Goal: Task Accomplishment & Management: Manage account settings

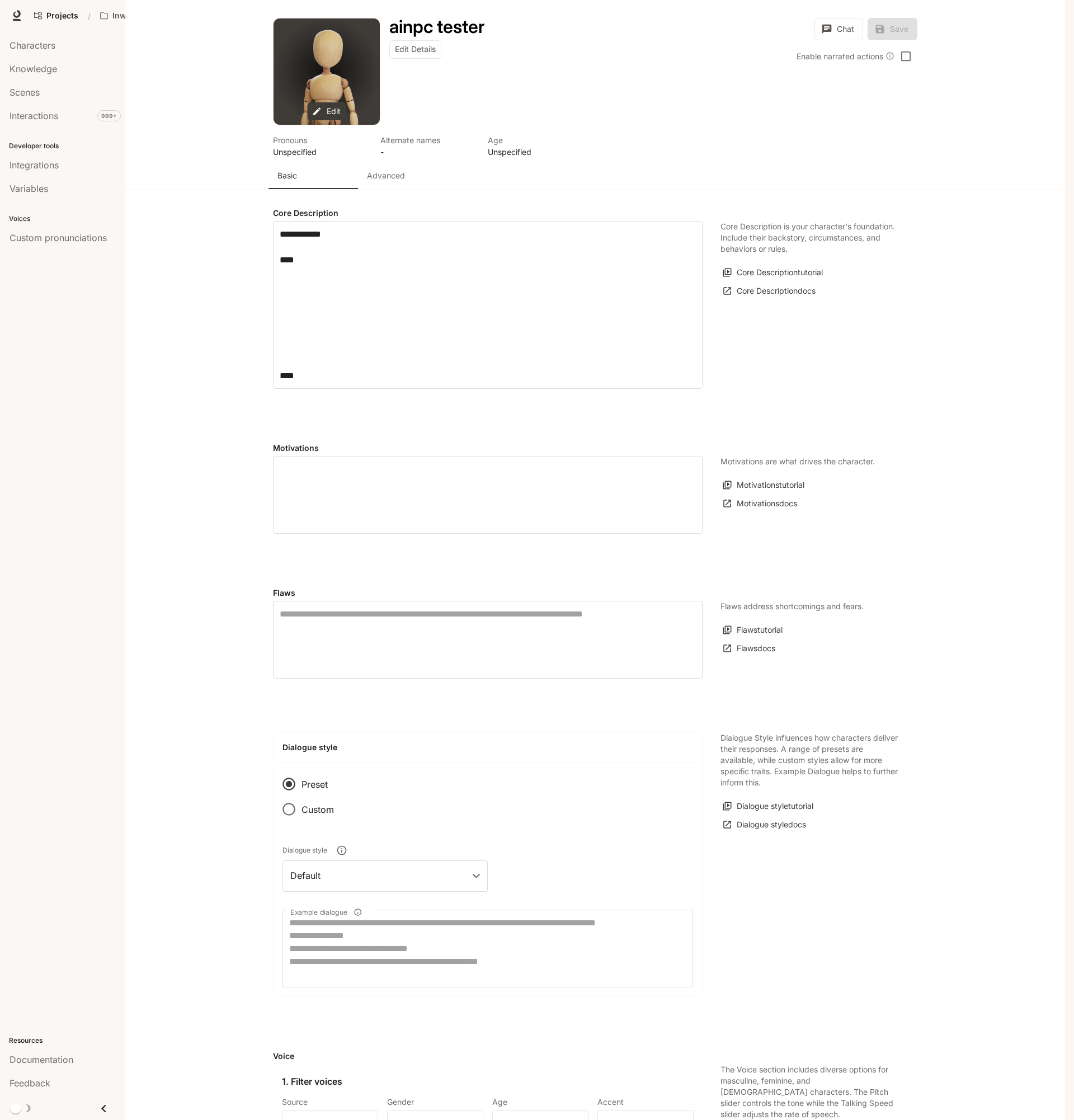
click at [393, 181] on p "Advanced" at bounding box center [386, 176] width 38 height 11
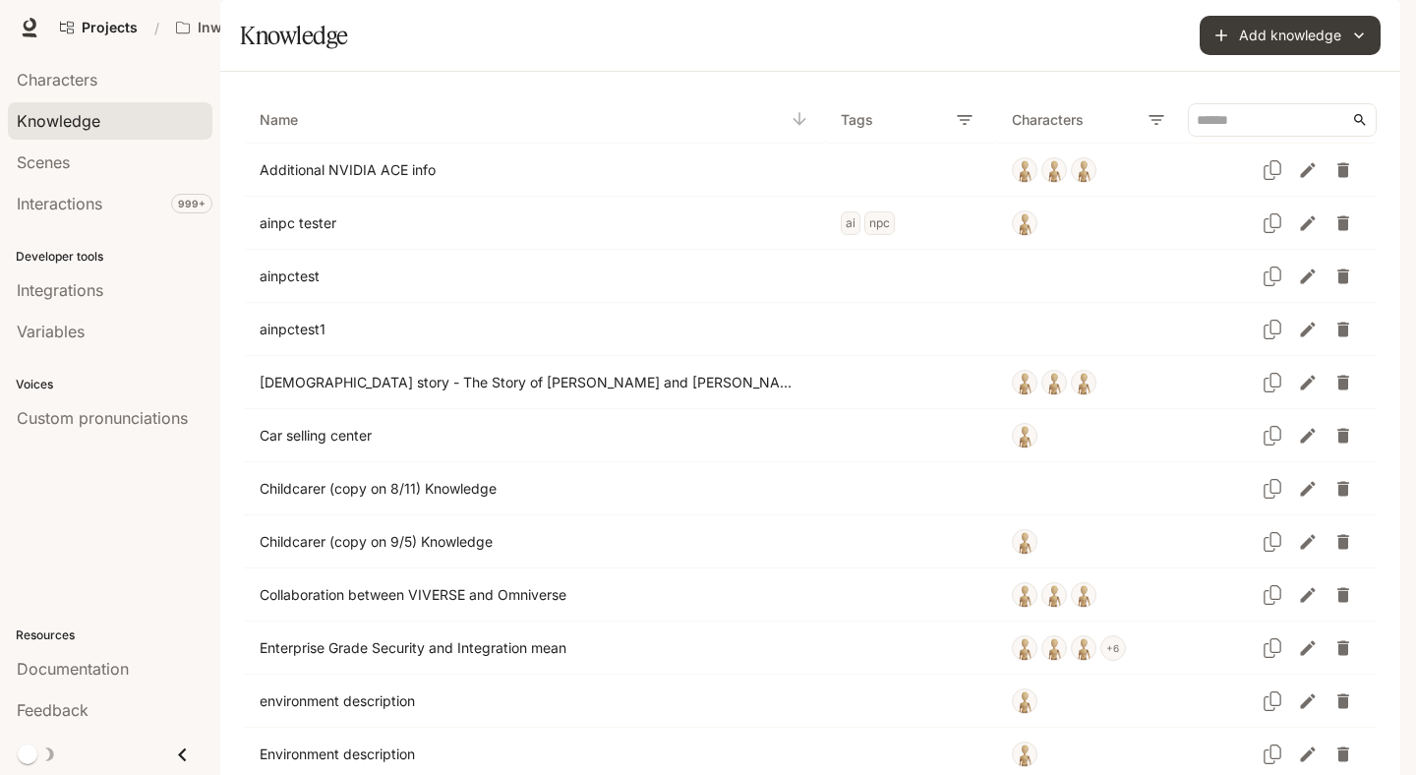
click at [727, 55] on div "Knowledge" at bounding box center [523, 35] width 567 height 39
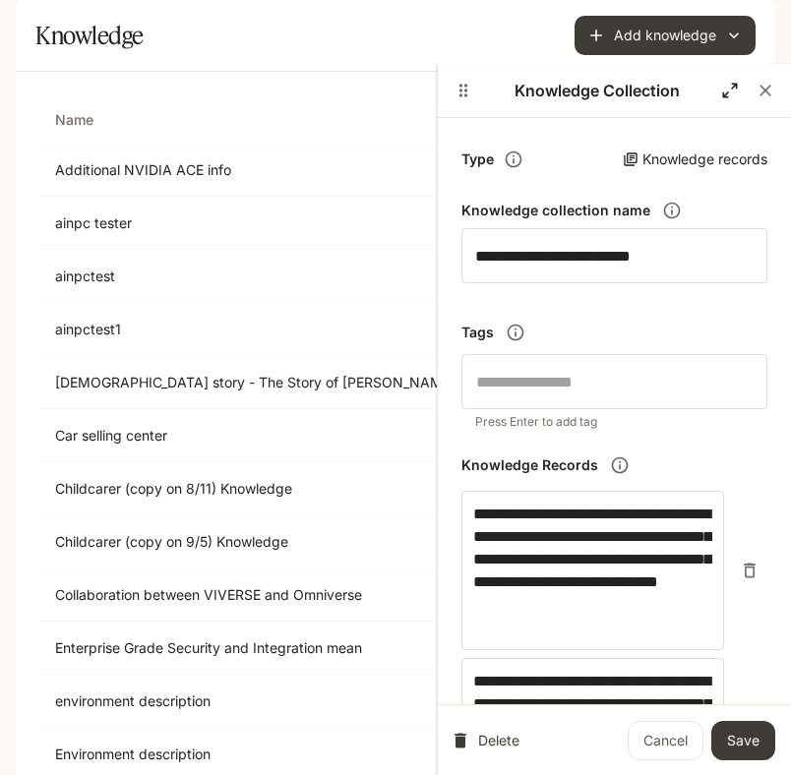
click at [726, 92] on icon "button" at bounding box center [730, 91] width 20 height 20
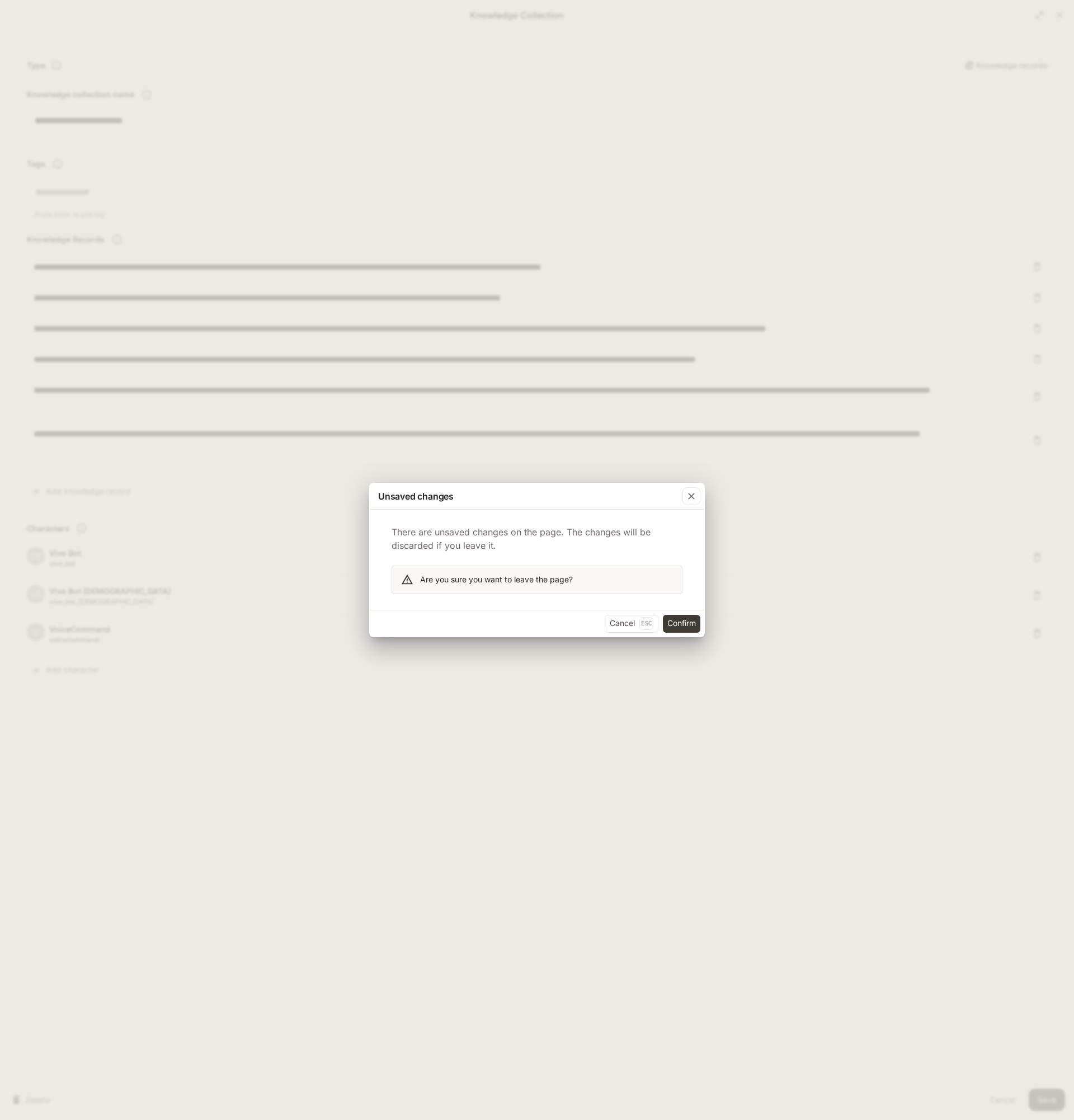
click at [449, 440] on button "Confirm" at bounding box center [682, 623] width 38 height 18
